Goal: Transaction & Acquisition: Purchase product/service

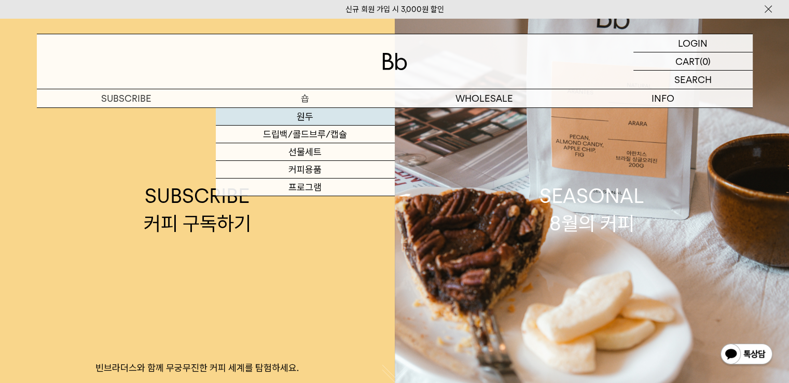
click at [314, 114] on link "원두" at bounding box center [305, 117] width 179 height 18
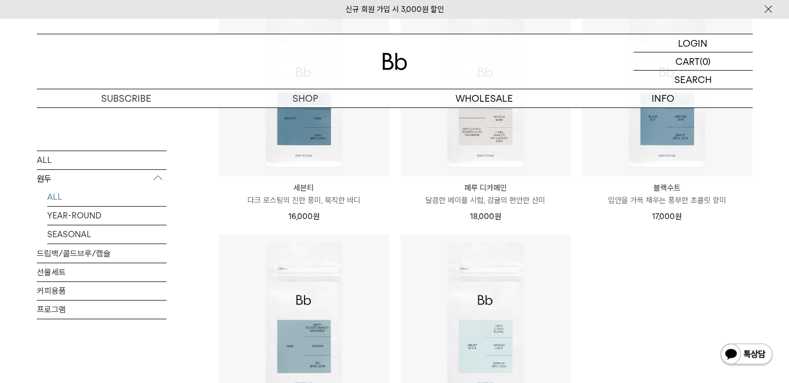
scroll to position [830, 0]
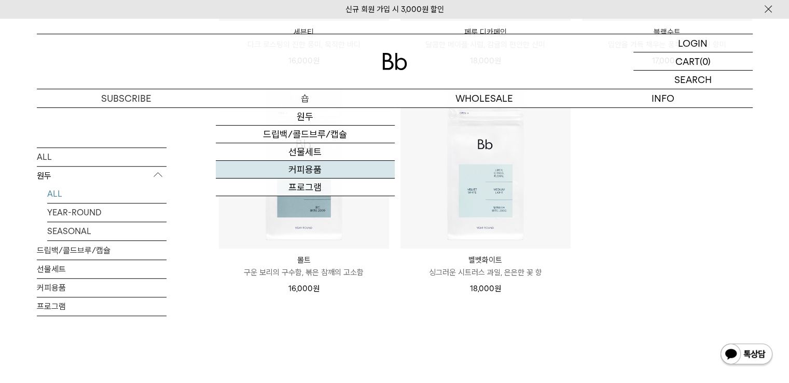
click at [304, 168] on link "커피용품" at bounding box center [305, 170] width 179 height 18
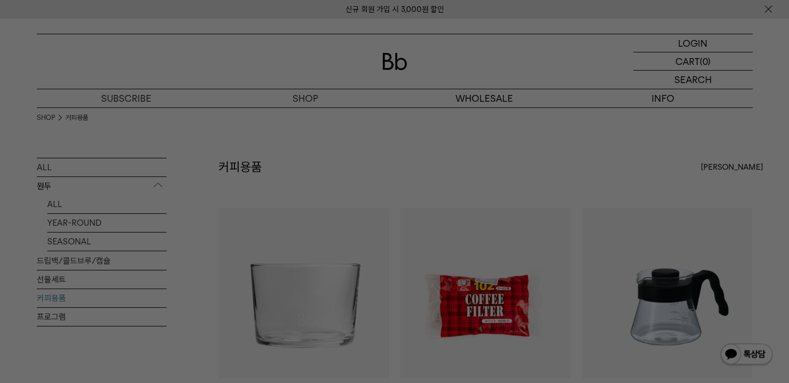
click at [107, 189] on div at bounding box center [394, 191] width 789 height 383
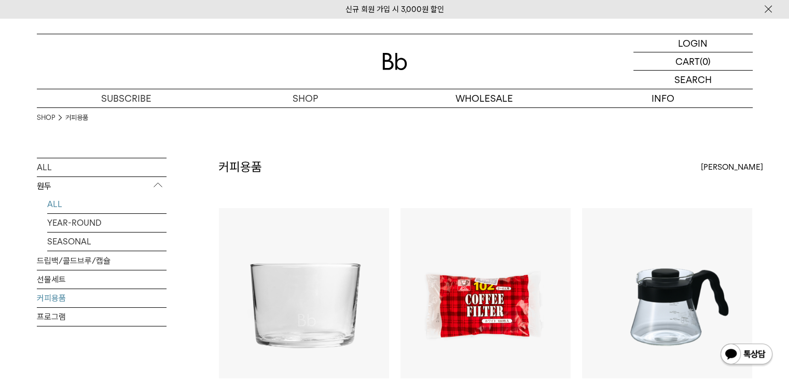
click at [60, 206] on link "ALL" at bounding box center [106, 204] width 119 height 18
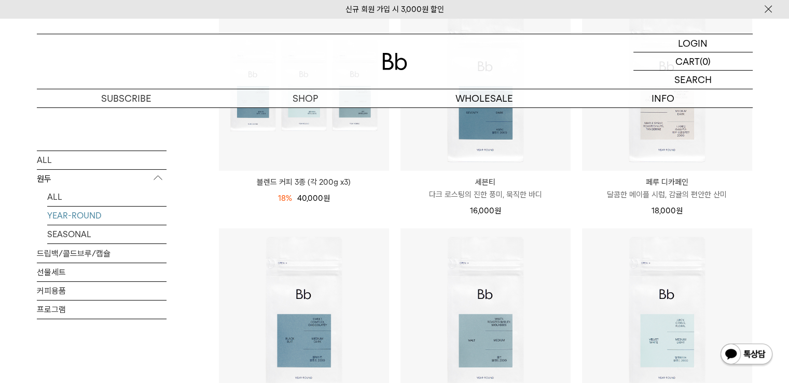
scroll to position [311, 0]
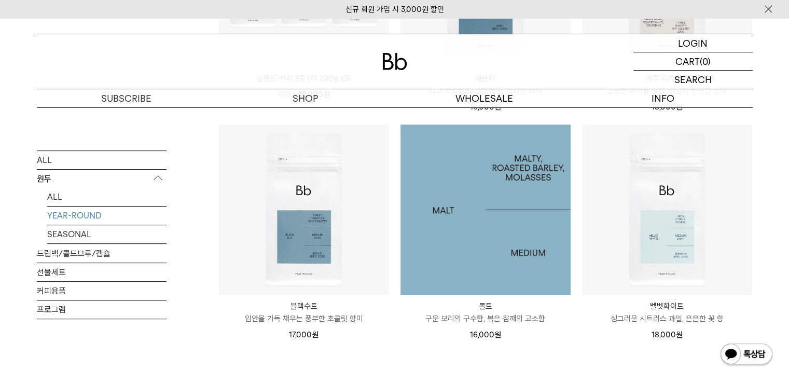
click at [469, 234] on img at bounding box center [486, 210] width 170 height 170
